Goal: Book appointment/travel/reservation

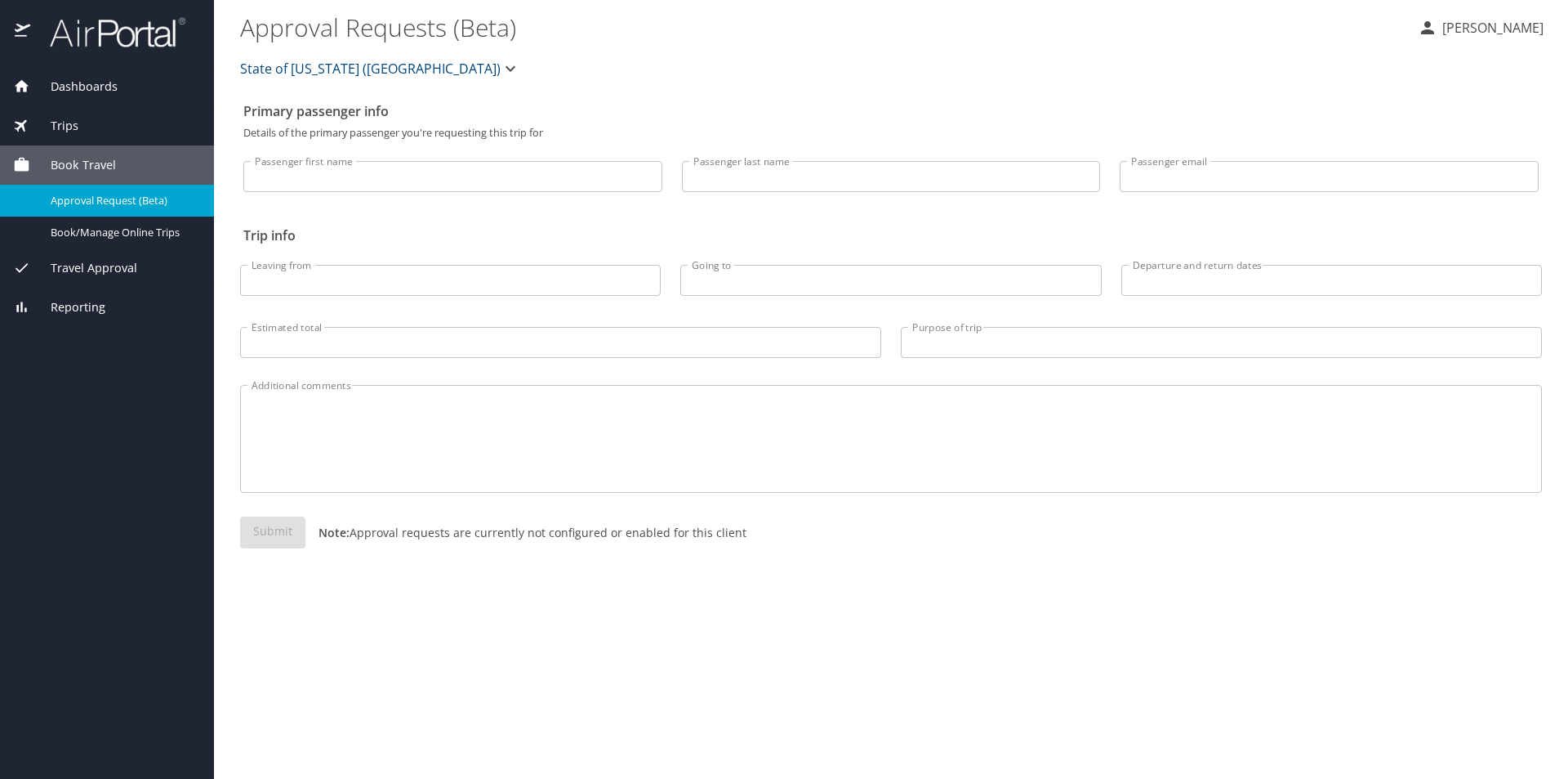
click at [103, 82] on span "Dashboards" at bounding box center [74, 87] width 87 height 18
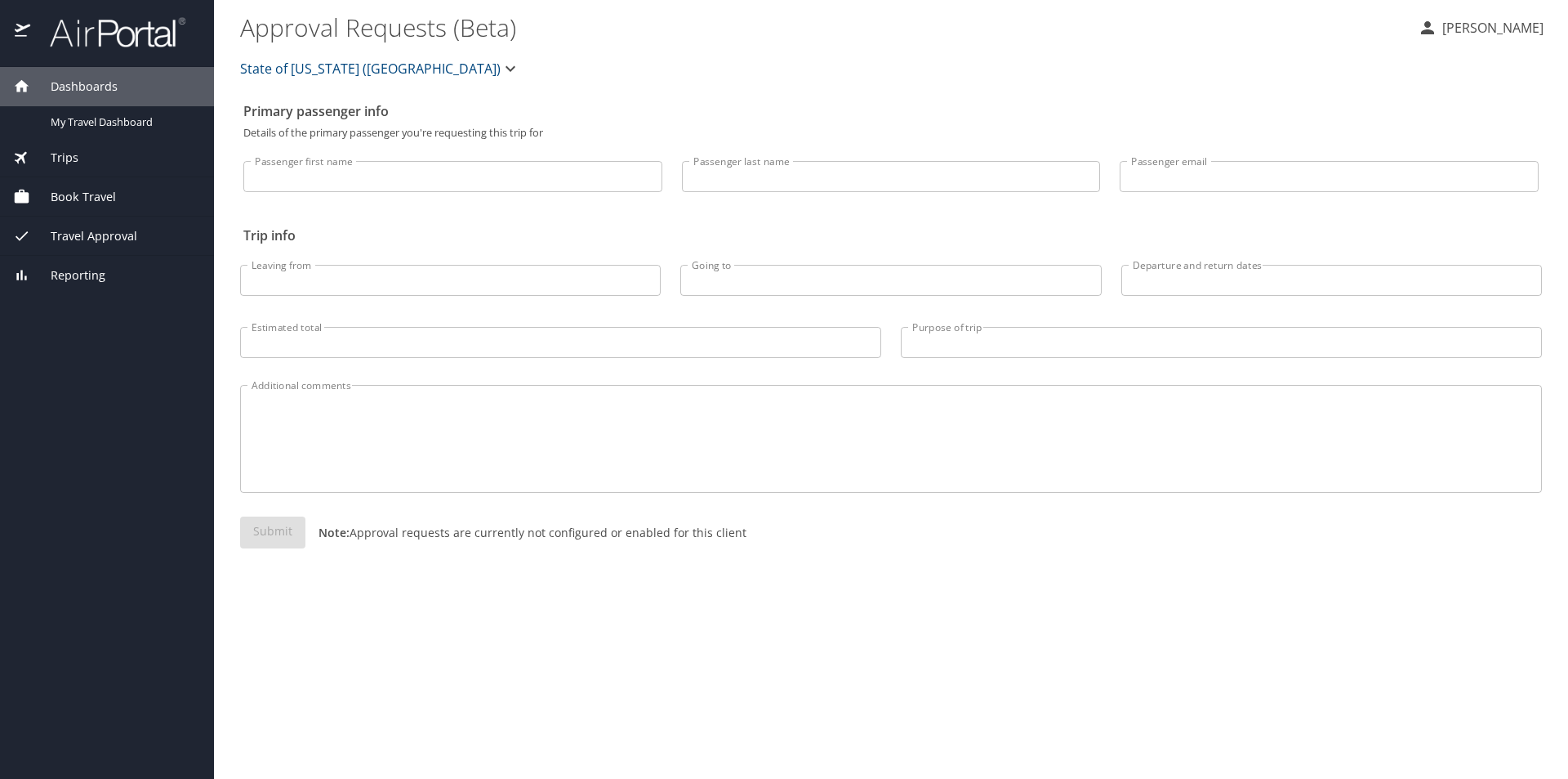
click at [92, 74] on div "Dashboards" at bounding box center [106, 86] width 214 height 39
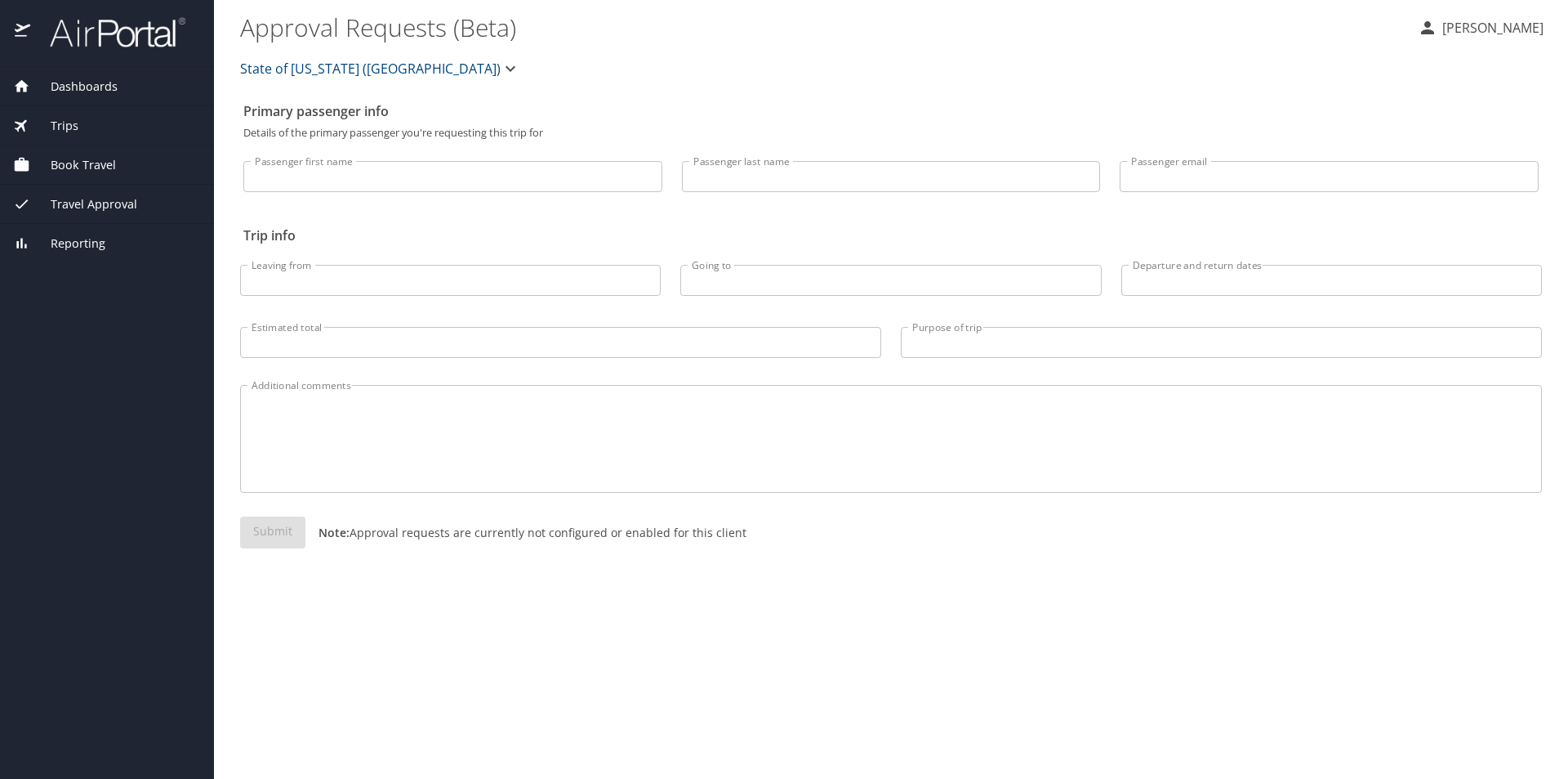
click at [88, 119] on div "Trips" at bounding box center [107, 126] width 188 height 18
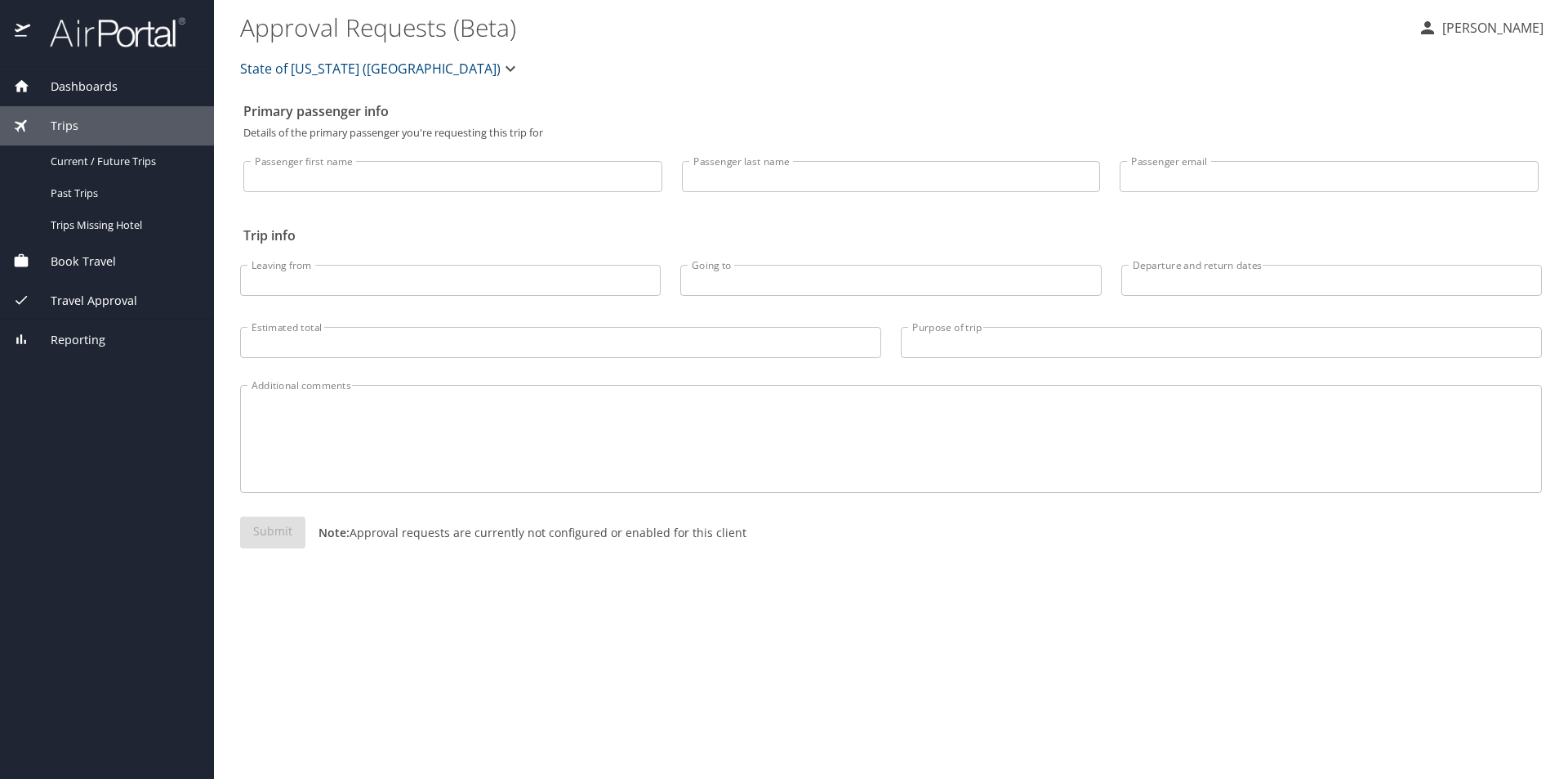
click at [78, 247] on div "Book Travel" at bounding box center [106, 260] width 214 height 39
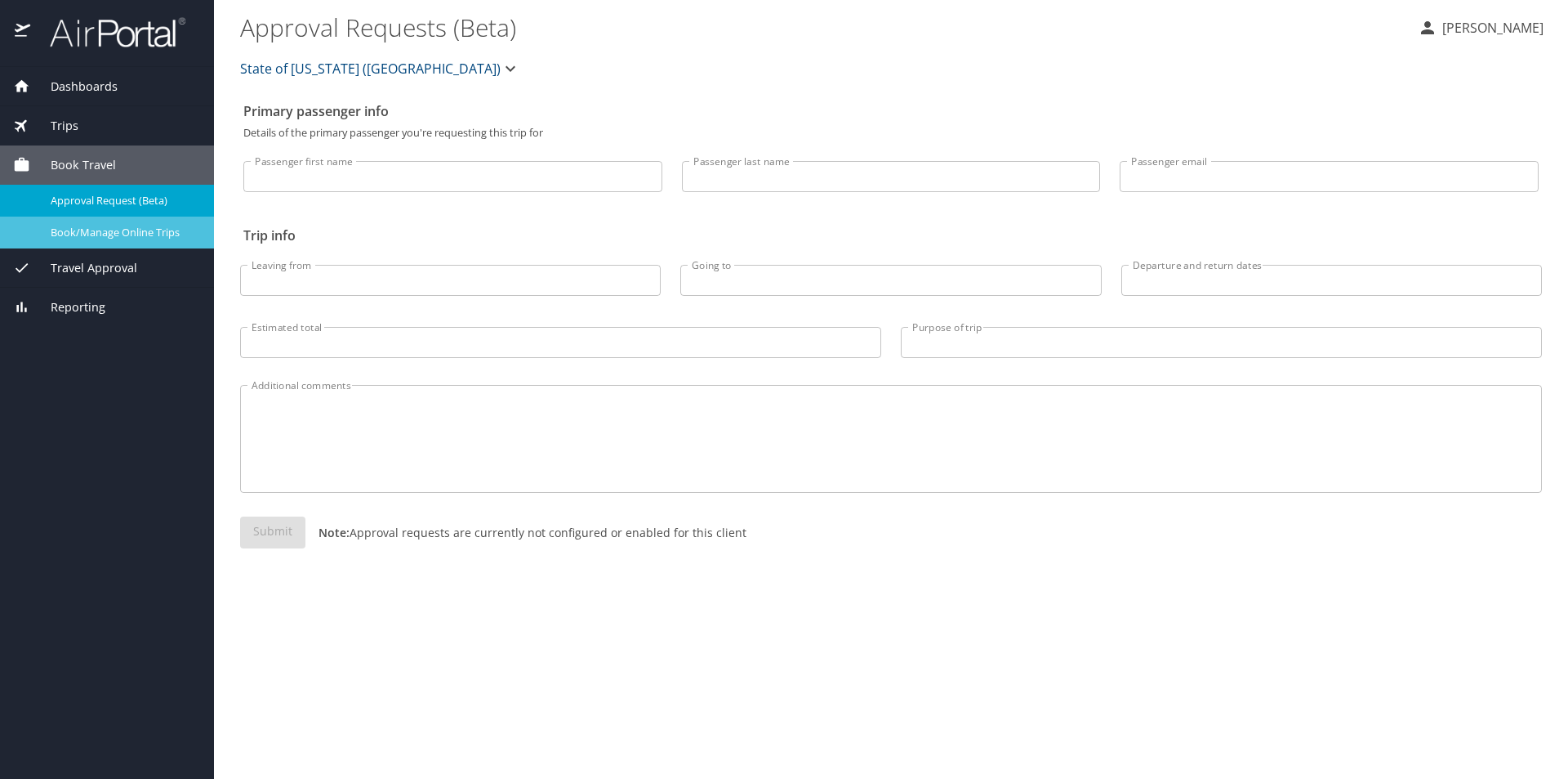
click at [84, 218] on link "Book/Manage Online Trips" at bounding box center [106, 233] width 214 height 32
